Goal: Communication & Community: Share content

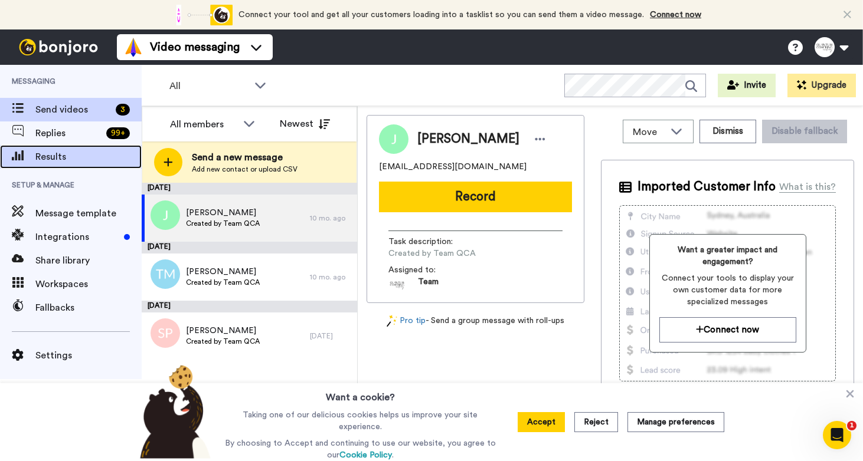
click at [49, 154] on span "Results" at bounding box center [88, 157] width 106 height 14
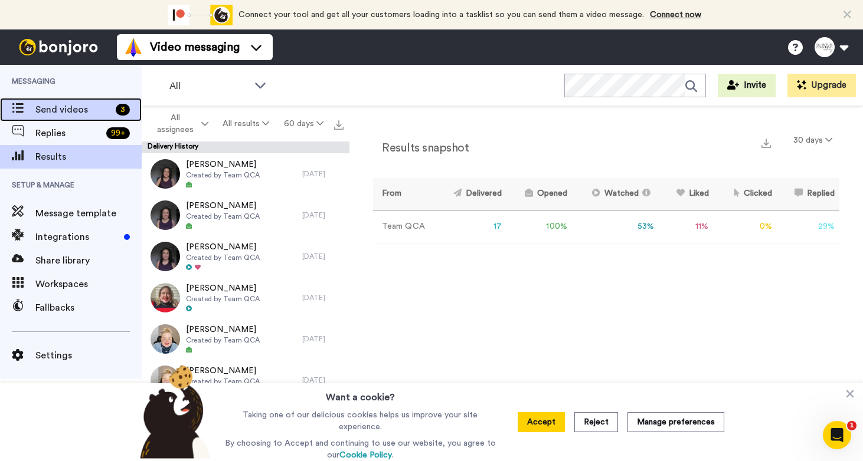
click at [94, 112] on span "Send videos" at bounding box center [73, 110] width 76 height 14
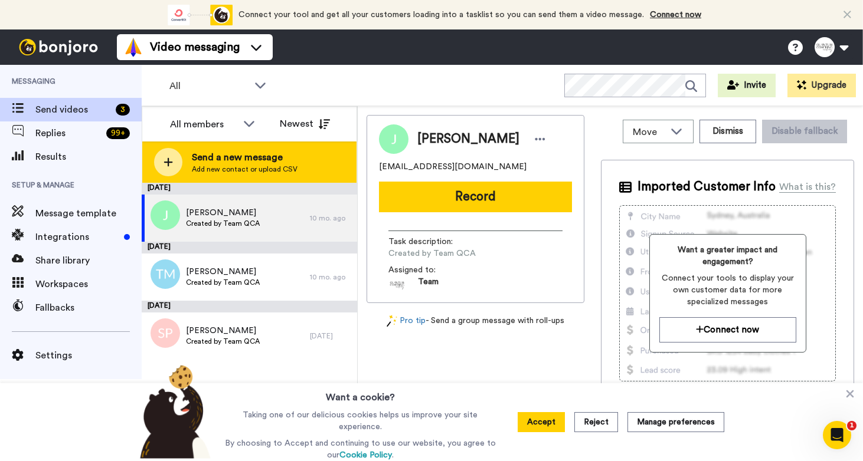
click at [166, 164] on icon at bounding box center [167, 162] width 9 height 11
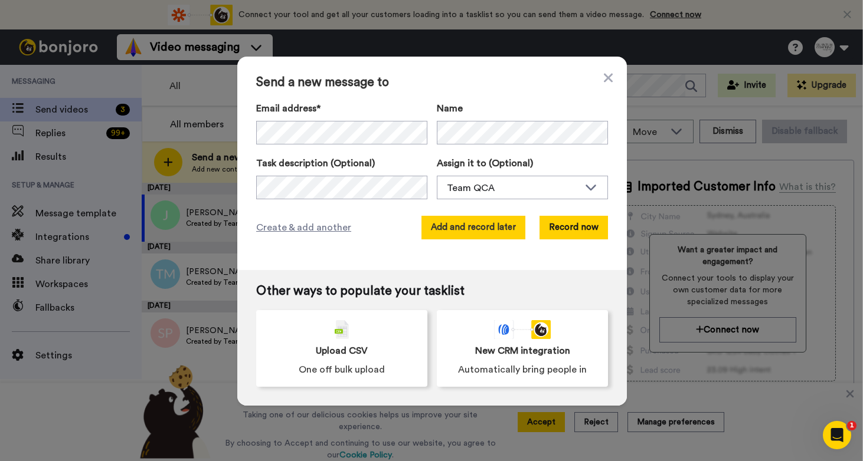
click at [490, 226] on button "Add and record later" at bounding box center [473, 228] width 104 height 24
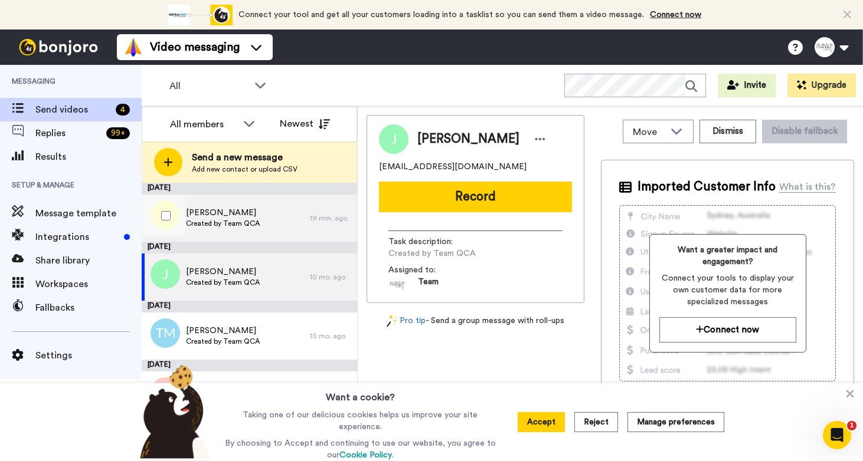
click at [251, 213] on span "Luka" at bounding box center [223, 213] width 74 height 12
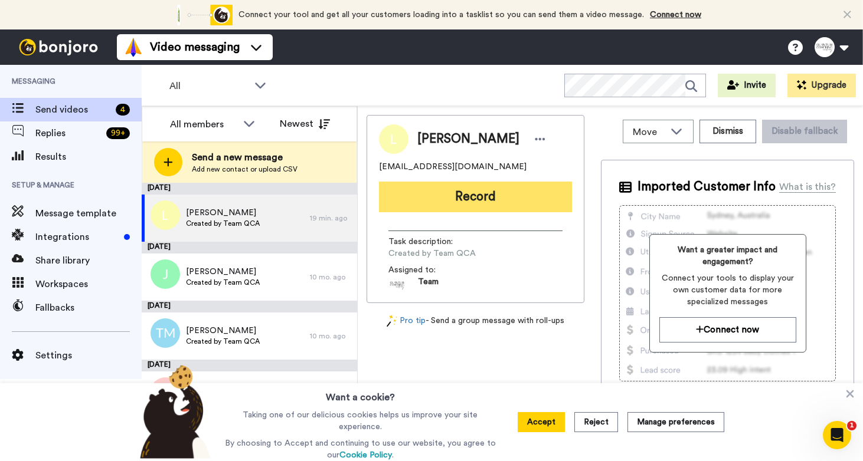
click at [460, 192] on button "Record" at bounding box center [475, 197] width 193 height 31
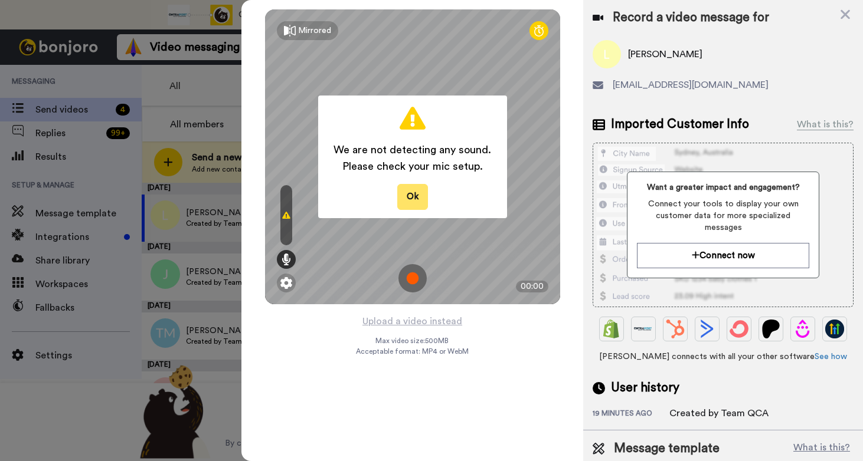
click at [409, 203] on button "Ok" at bounding box center [412, 196] width 31 height 25
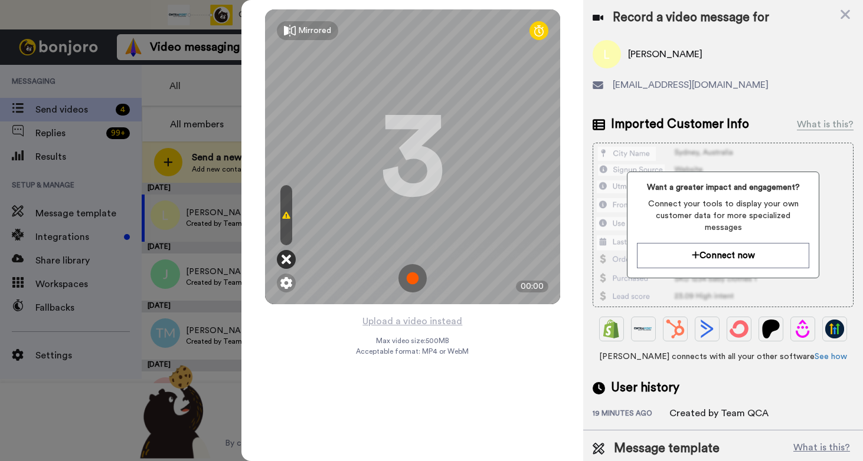
click at [284, 262] on icon at bounding box center [285, 260] width 9 height 12
click at [287, 289] on img at bounding box center [286, 283] width 12 height 12
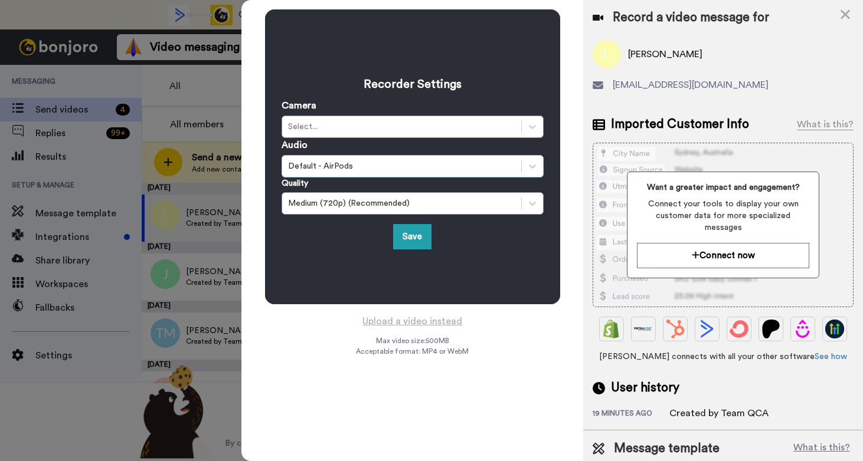
click at [350, 163] on div "Default - AirPods" at bounding box center [401, 166] width 227 height 12
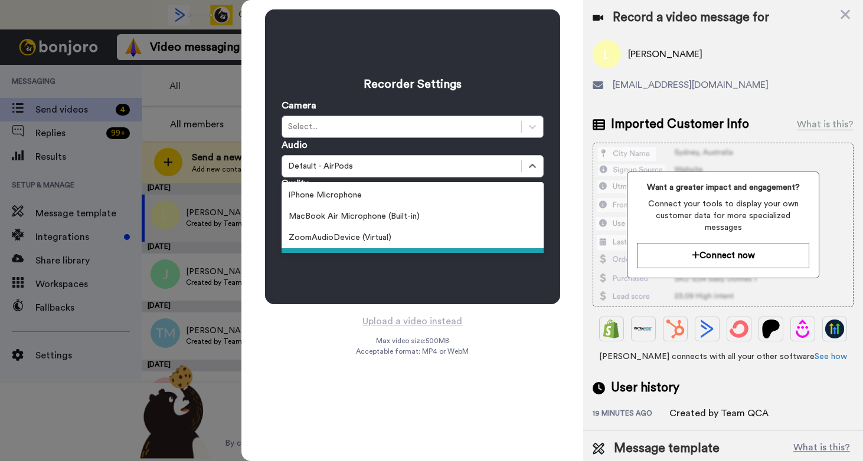
scroll to position [24, 0]
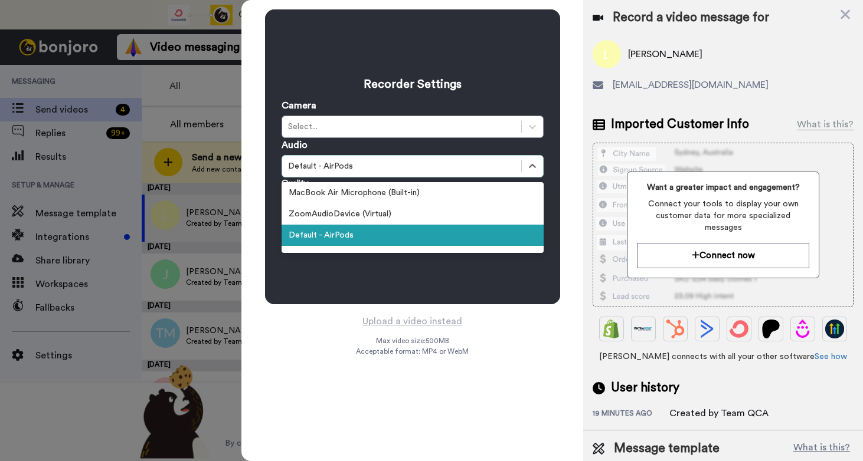
click at [342, 232] on div "Default - AirPods" at bounding box center [412, 235] width 262 height 21
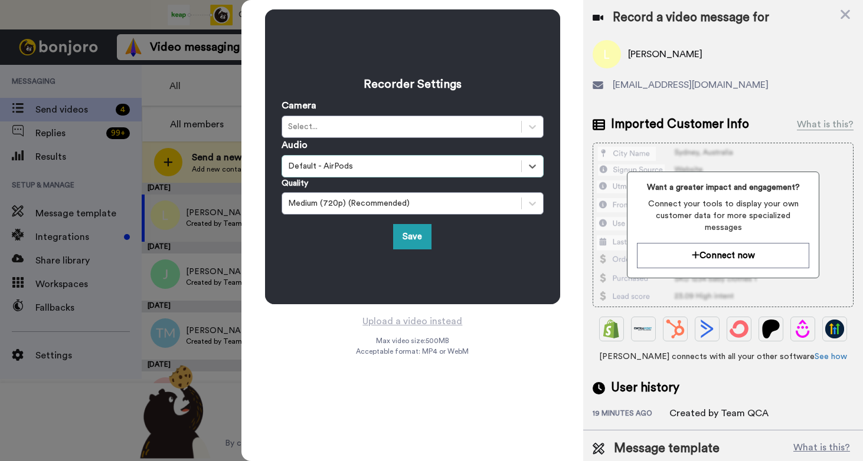
click at [335, 252] on div "Recorder Settings Camera Select... Audio option Default - AirPods, selected. Se…" at bounding box center [412, 156] width 295 height 295
click at [415, 241] on button "Save" at bounding box center [412, 236] width 38 height 25
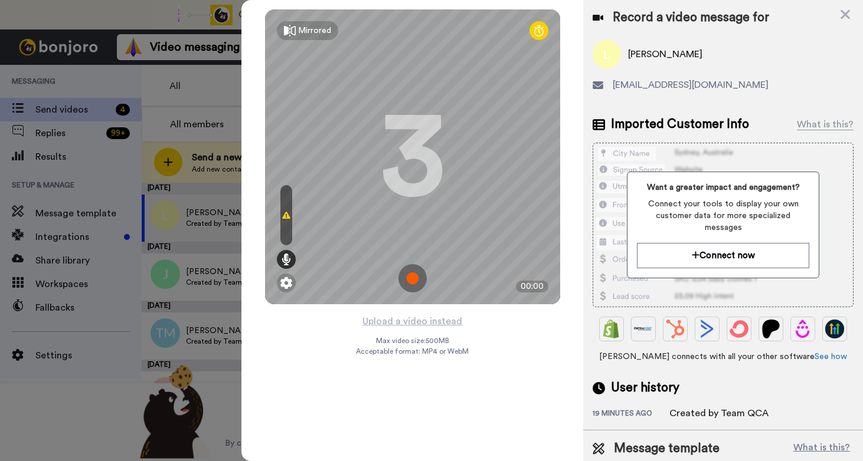
click at [286, 221] on div at bounding box center [286, 215] width 12 height 60
click at [286, 217] on icon at bounding box center [286, 215] width 8 height 9
click at [282, 187] on div at bounding box center [286, 215] width 12 height 60
click at [287, 258] on icon at bounding box center [285, 260] width 9 height 12
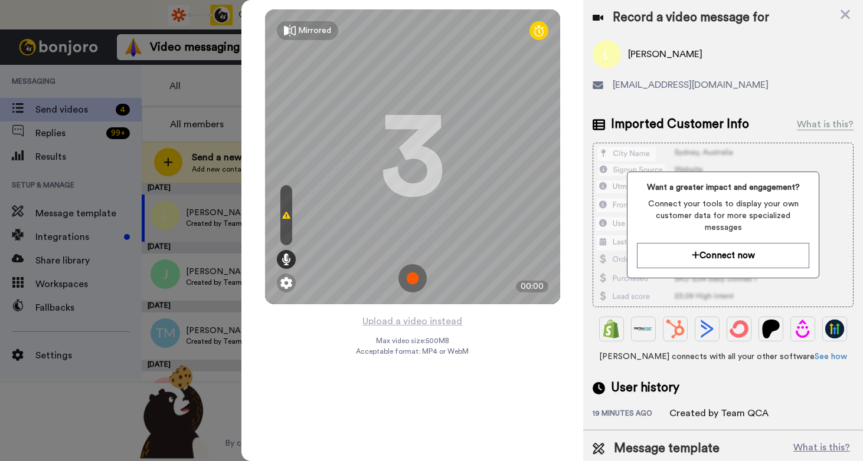
click at [413, 281] on img at bounding box center [412, 278] width 28 height 28
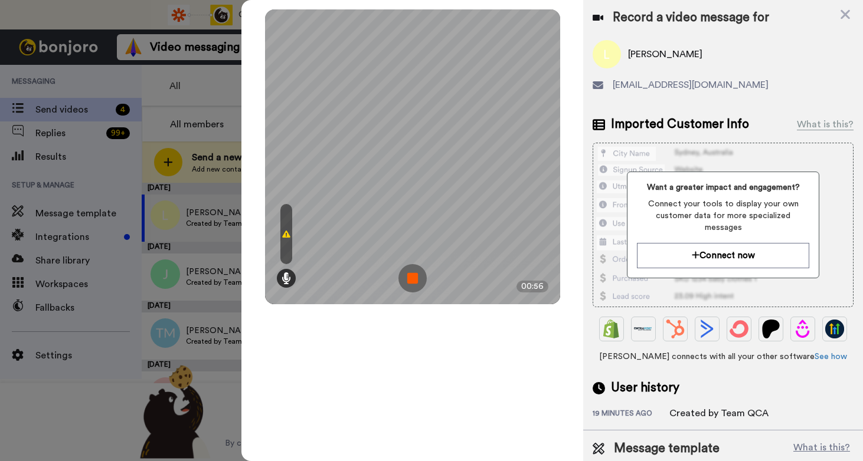
click at [412, 276] on img at bounding box center [412, 278] width 28 height 28
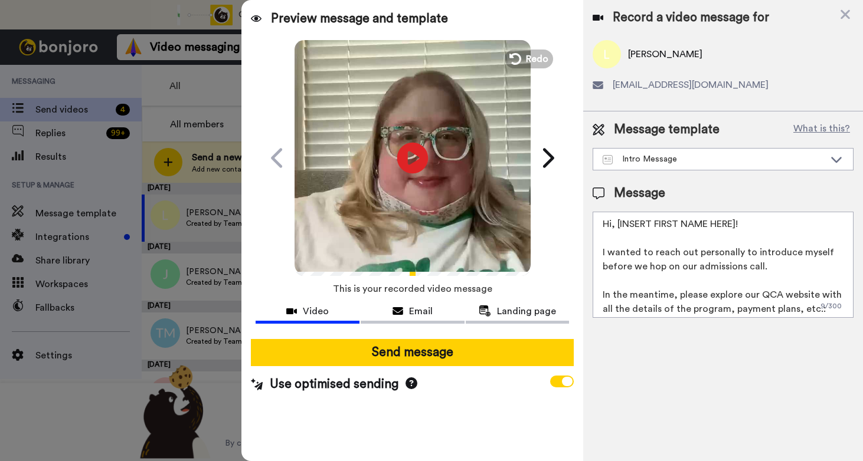
click at [410, 160] on icon "Play/Pause" at bounding box center [412, 158] width 31 height 56
click at [522, 58] on button "Redo" at bounding box center [528, 58] width 53 height 21
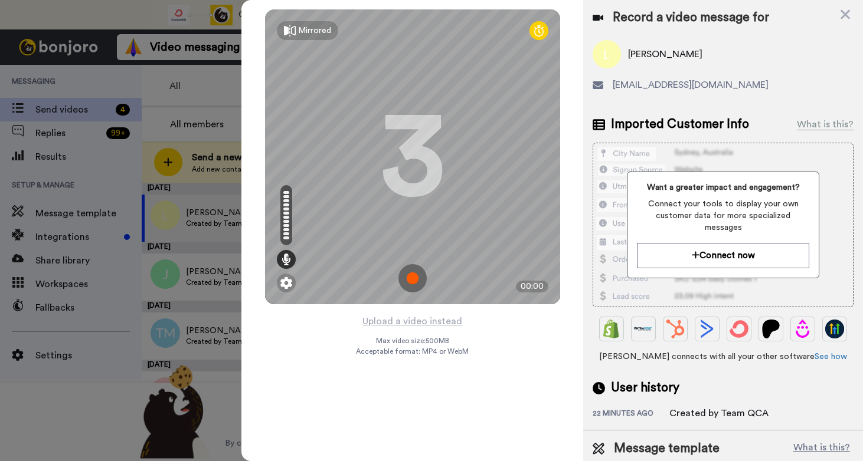
click at [414, 277] on img at bounding box center [412, 278] width 28 height 28
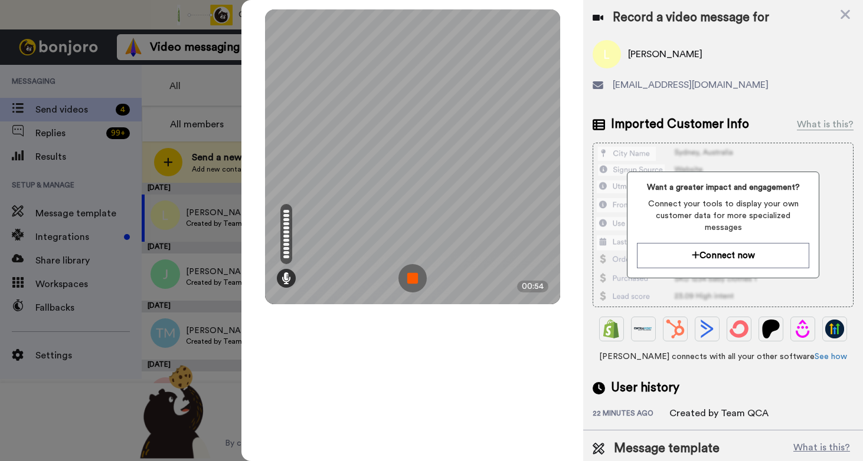
click at [415, 274] on img at bounding box center [412, 278] width 28 height 28
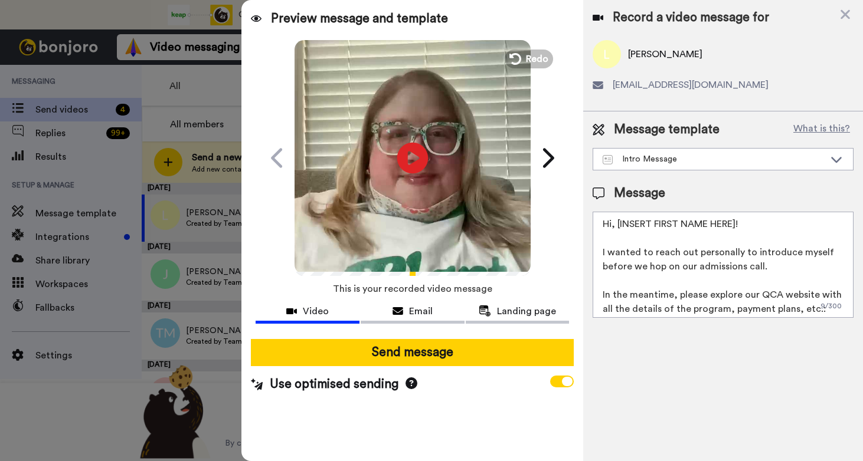
click at [413, 157] on icon "Play/Pause" at bounding box center [412, 158] width 31 height 56
drag, startPoint x: 739, startPoint y: 221, endPoint x: 617, endPoint y: 225, distance: 122.2
click at [617, 225] on textarea "Hi, [INSERT FIRST NAME HERE]! I wanted to reach out personally to introduce mys…" at bounding box center [722, 265] width 261 height 106
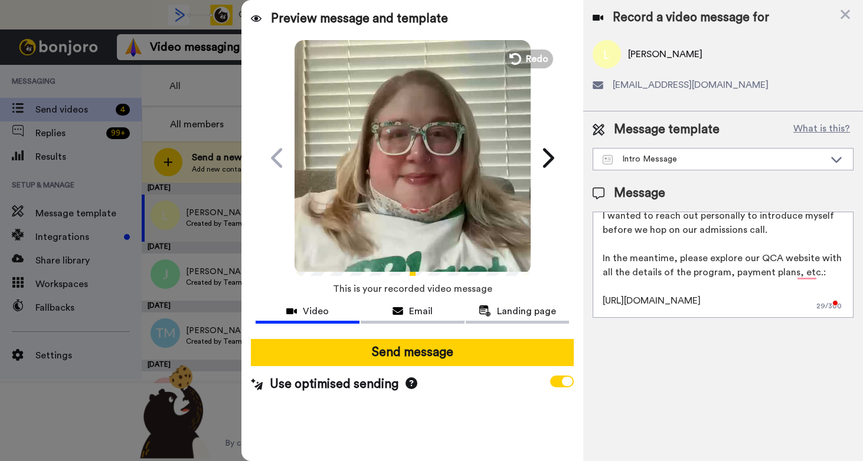
scroll to position [0, 0]
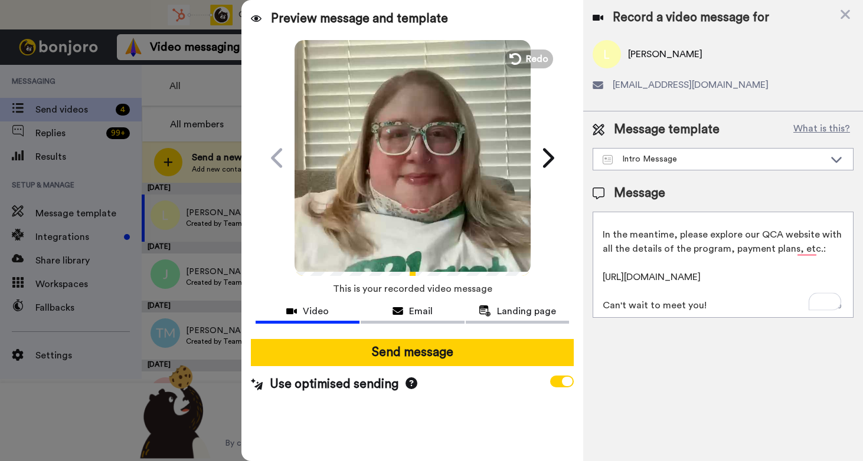
click at [696, 302] on textarea "Hi, Luka! I wanted to reach out personally to introduce myself before we hop on…" at bounding box center [722, 265] width 261 height 106
click at [774, 306] on textarea "Hi, Luka! I wanted to reach out personally to introduce myself before we hop on…" at bounding box center [722, 265] width 261 height 106
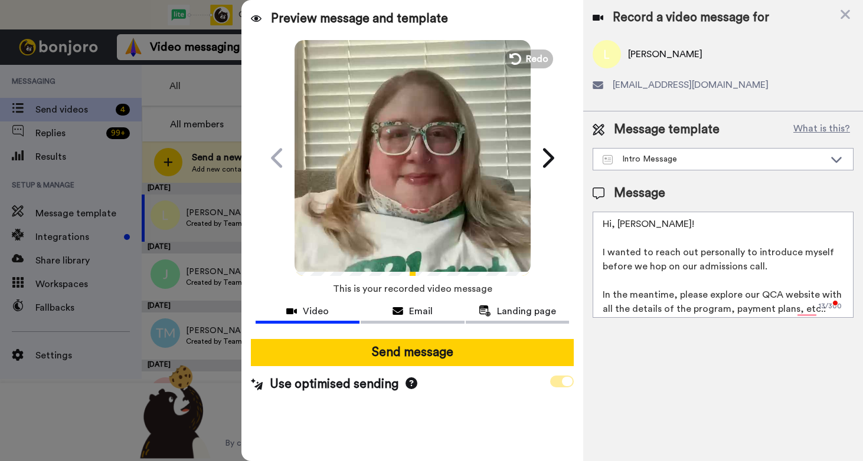
type textarea "Hi, Luka! I wanted to reach out personally to introduce myself before we hop on…"
click at [559, 382] on span at bounding box center [562, 382] width 24 height 12
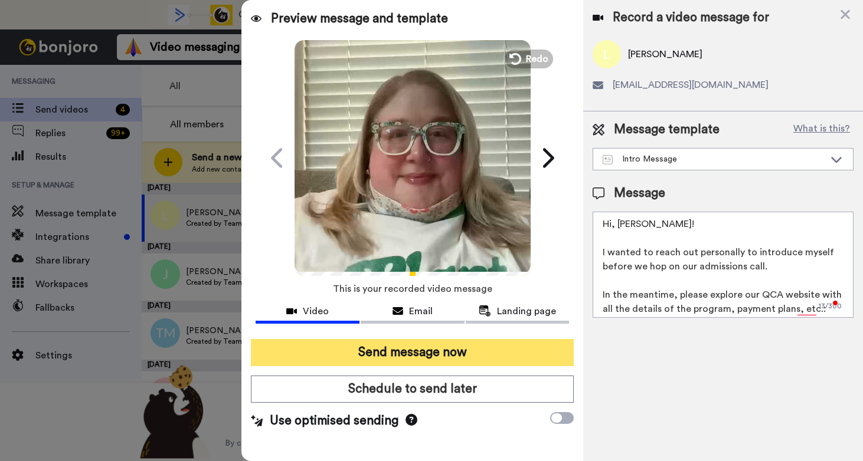
click at [503, 345] on button "Send message now" at bounding box center [412, 352] width 323 height 27
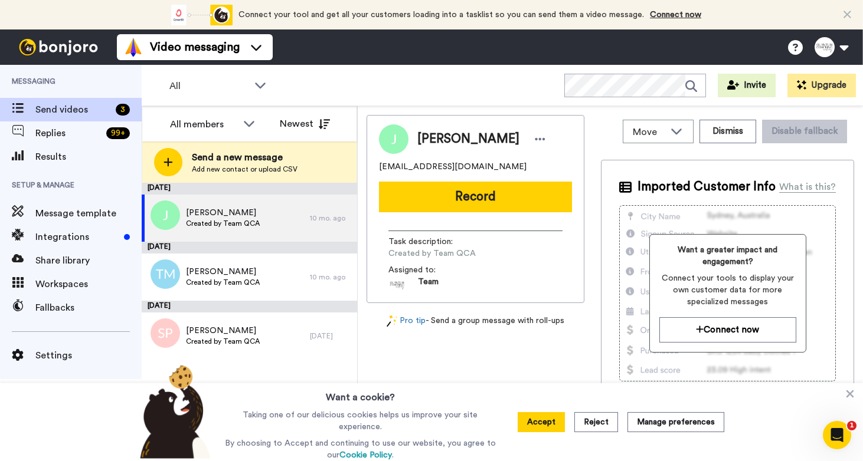
click at [178, 161] on div at bounding box center [168, 162] width 28 height 28
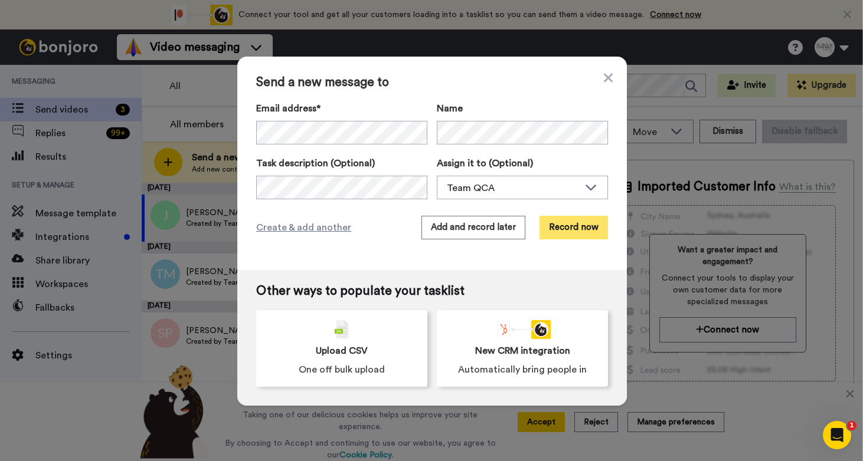
click at [577, 224] on button "Record now" at bounding box center [573, 228] width 68 height 24
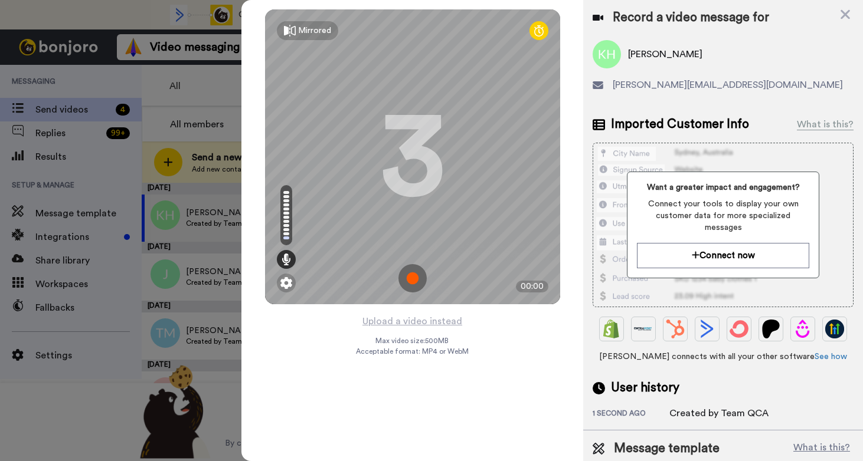
click at [412, 273] on img at bounding box center [412, 278] width 28 height 28
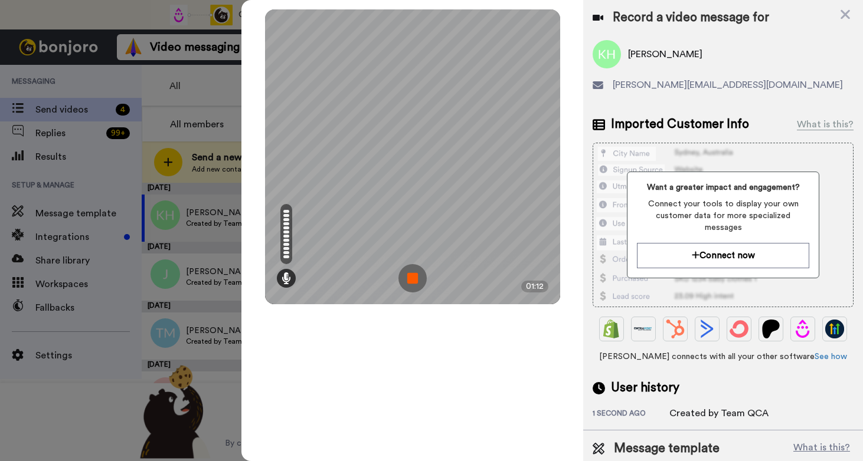
click at [418, 276] on img at bounding box center [412, 278] width 28 height 28
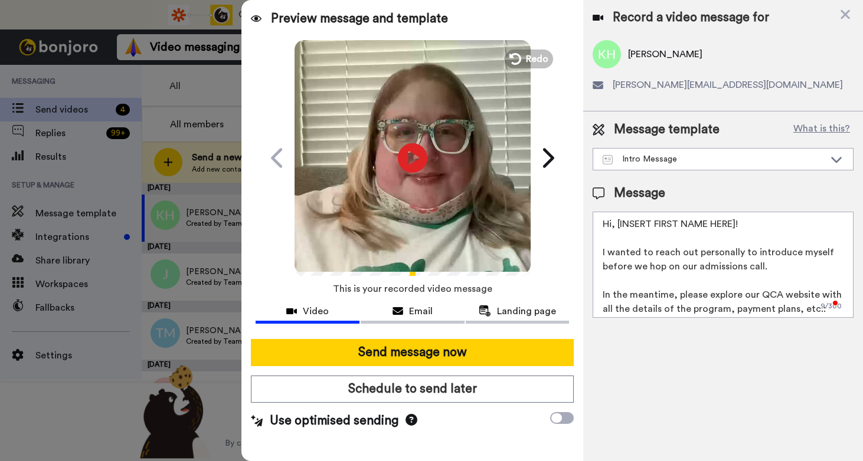
drag, startPoint x: 739, startPoint y: 225, endPoint x: 617, endPoint y: 228, distance: 122.1
click at [617, 228] on textarea "Hi, [INSERT FIRST NAME HERE]! I wanted to reach out personally to introduce mys…" at bounding box center [722, 265] width 261 height 106
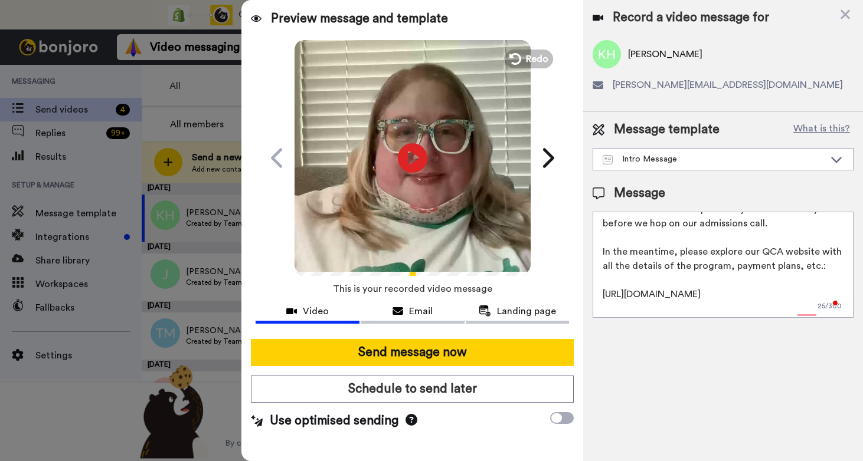
scroll to position [60, 0]
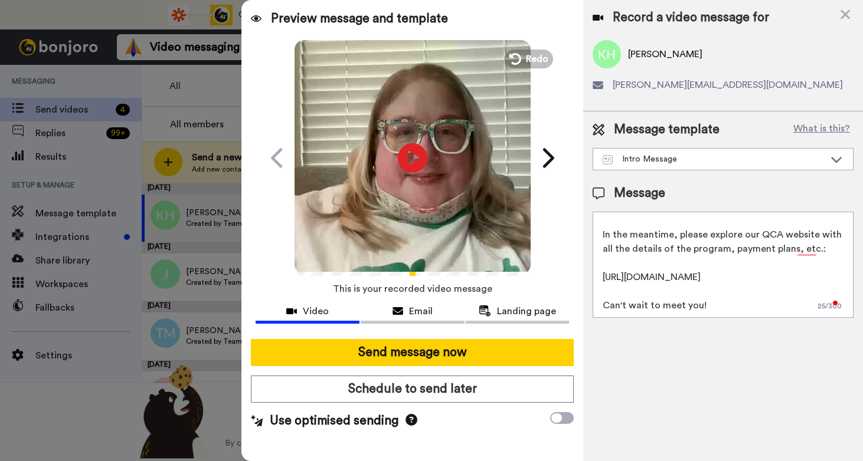
click at [712, 313] on textarea "Hi, Kimberly! I wanted to reach out personally to introduce myself before we ho…" at bounding box center [722, 265] width 261 height 106
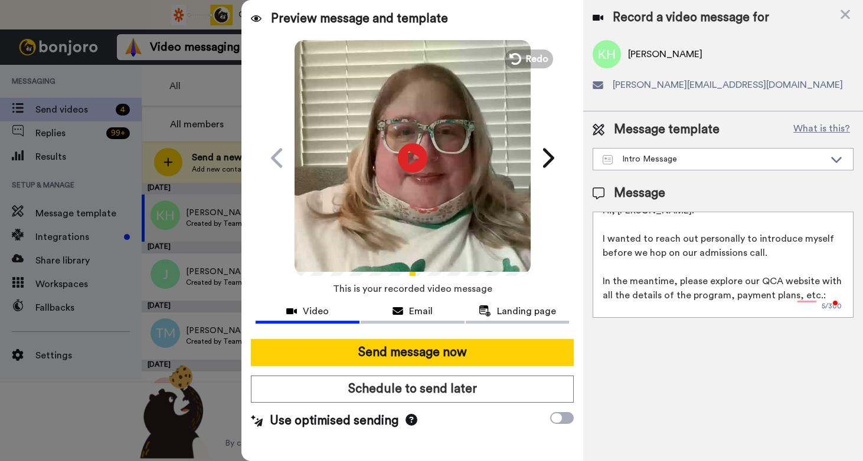
scroll to position [0, 0]
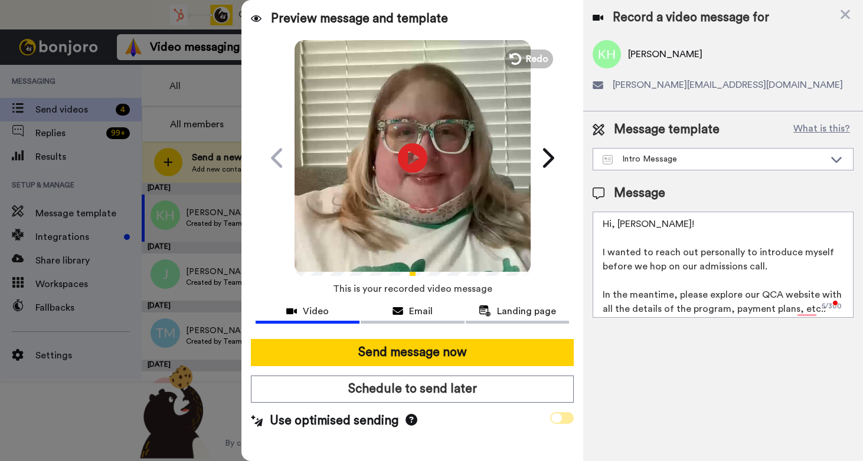
type textarea "Hi, Kimberly! I wanted to reach out personally to introduce myself before we ho…"
click at [561, 423] on span at bounding box center [562, 418] width 24 height 12
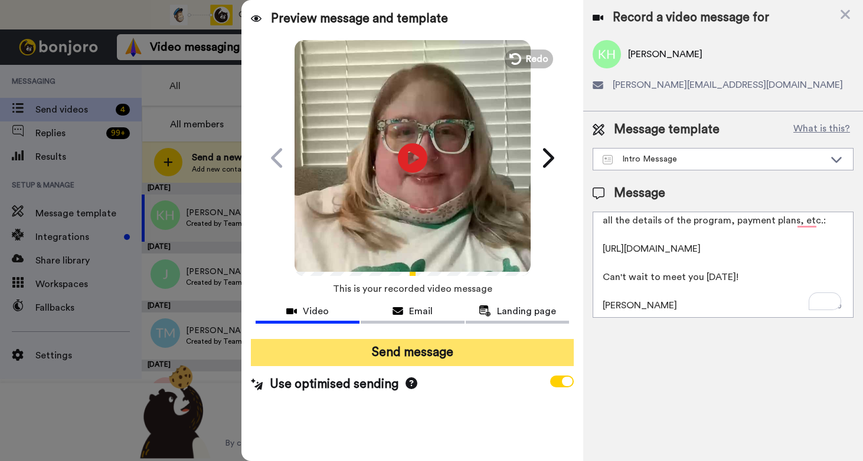
click at [519, 354] on button "Send message" at bounding box center [412, 352] width 323 height 27
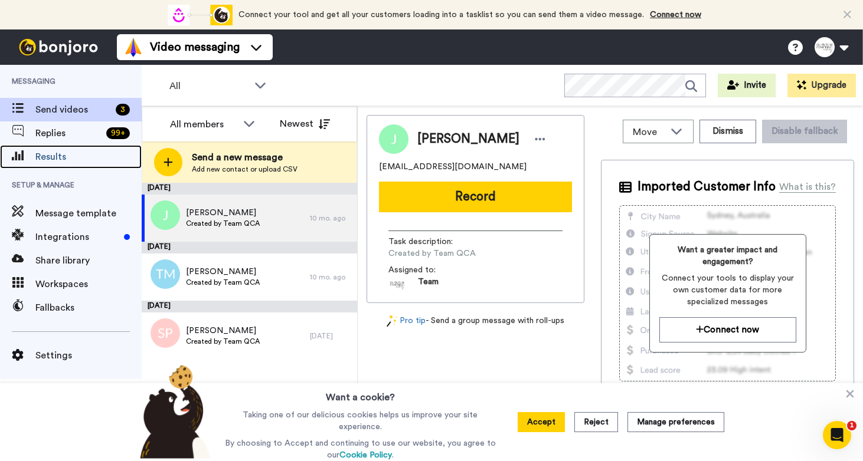
click at [47, 163] on span "Results" at bounding box center [88, 157] width 106 height 14
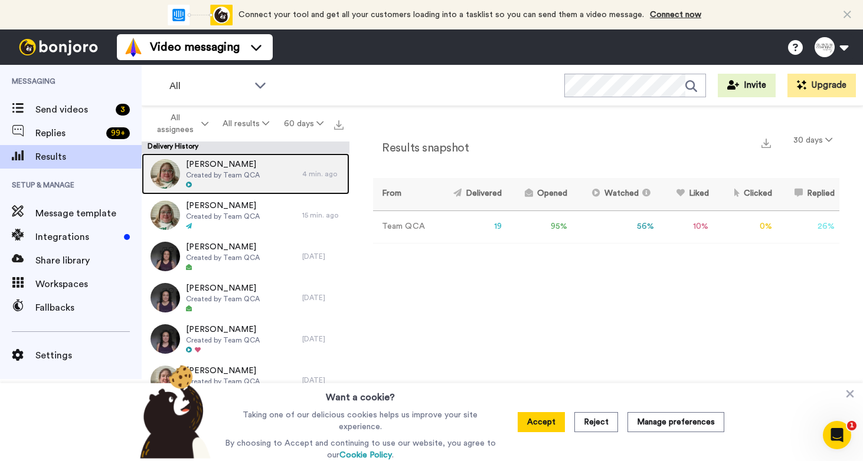
click at [232, 174] on span "Created by Team QCA" at bounding box center [223, 175] width 74 height 9
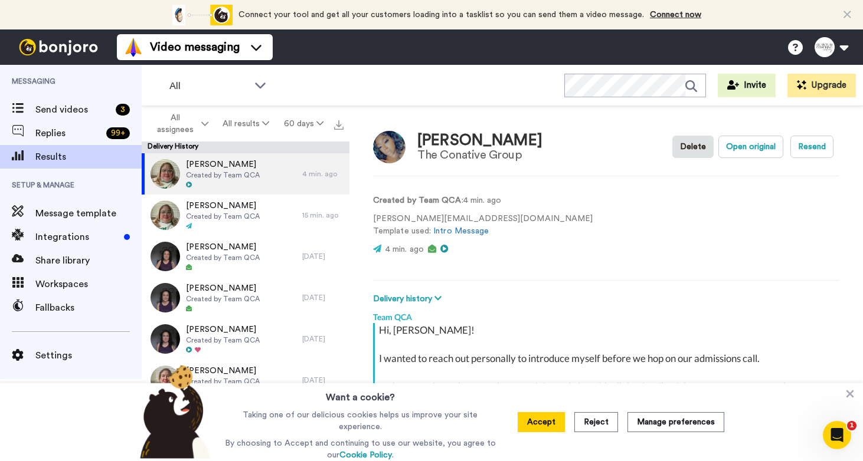
scroll to position [179, 0]
